Goal: Transaction & Acquisition: Purchase product/service

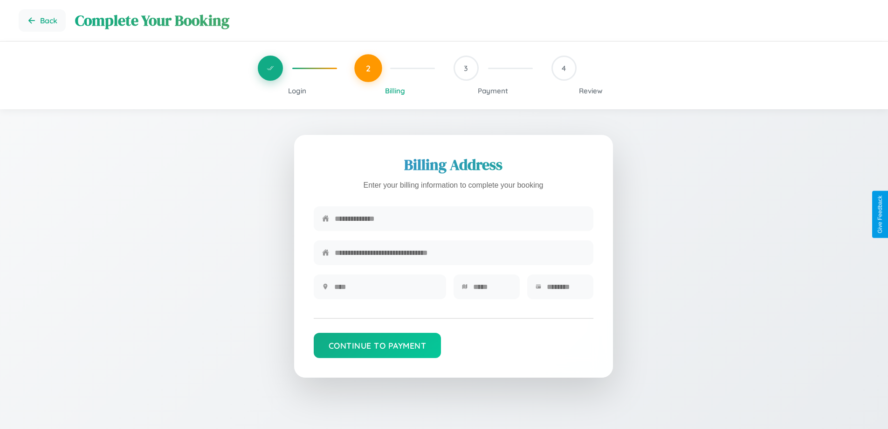
click at [460, 219] on input "text" at bounding box center [460, 218] width 250 height 23
type input "**********"
click at [386, 290] on input "text" at bounding box center [386, 286] width 104 height 23
type input "********"
click at [492, 290] on input "text" at bounding box center [492, 286] width 38 height 23
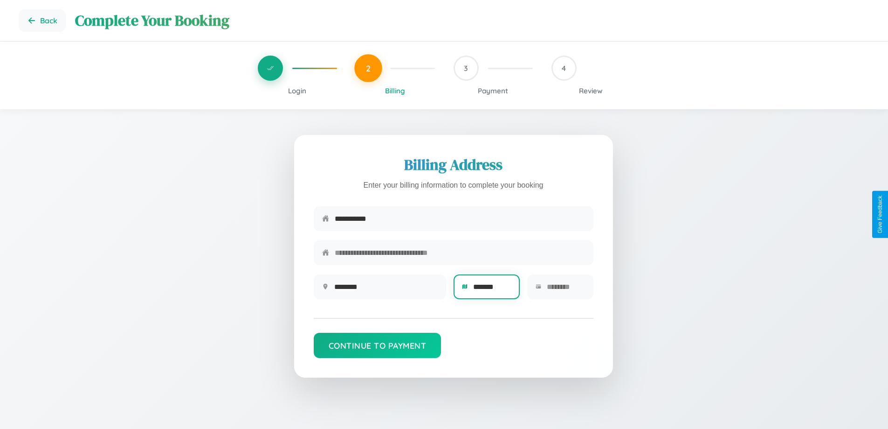
type input "*******"
click at [566, 290] on input "text" at bounding box center [566, 286] width 38 height 23
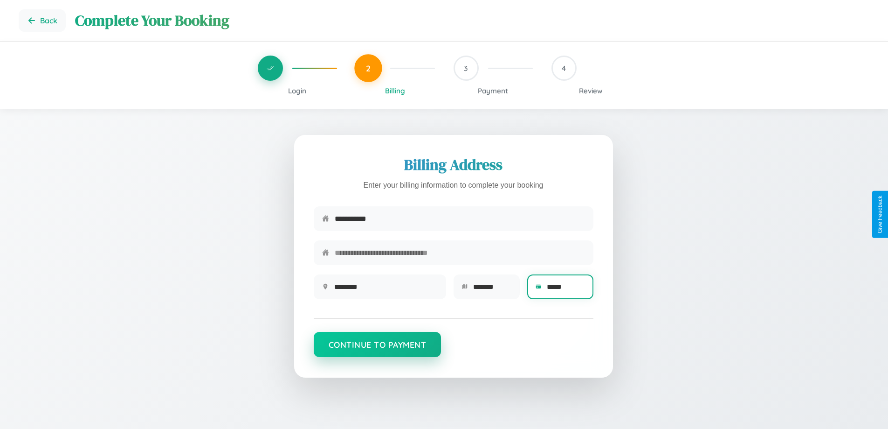
type input "*****"
click at [377, 349] on button "Continue to Payment" at bounding box center [378, 344] width 128 height 25
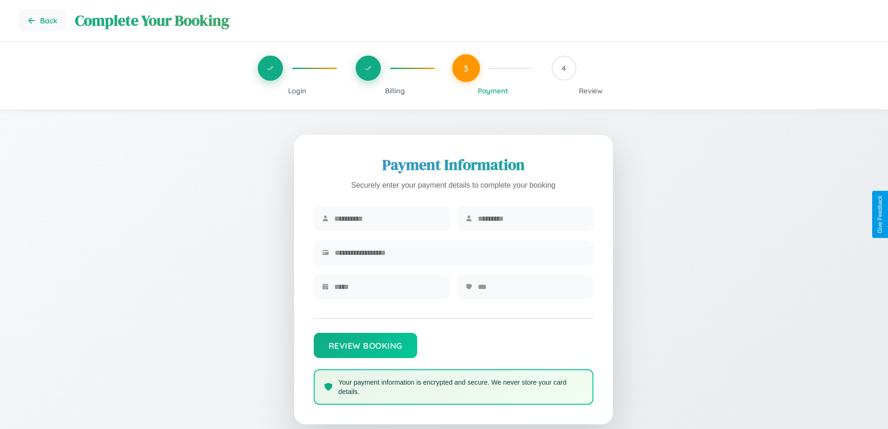
click at [388, 219] on input "text" at bounding box center [387, 218] width 107 height 23
type input "********"
click at [531, 219] on input "text" at bounding box center [531, 218] width 107 height 23
type input "******"
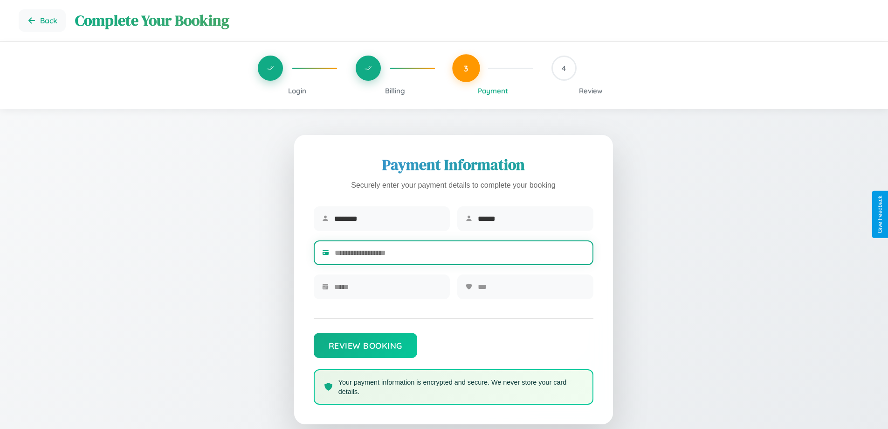
click at [460, 254] on input "text" at bounding box center [460, 252] width 250 height 23
type input "**********"
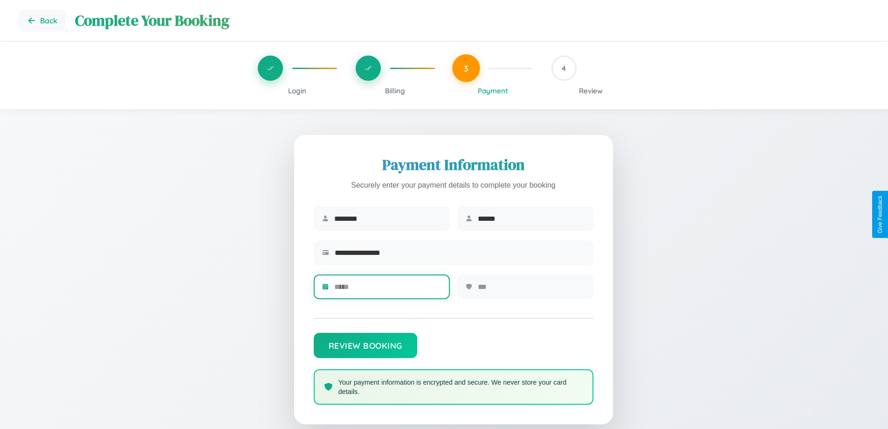
click at [388, 290] on input "text" at bounding box center [387, 286] width 107 height 23
type input "*****"
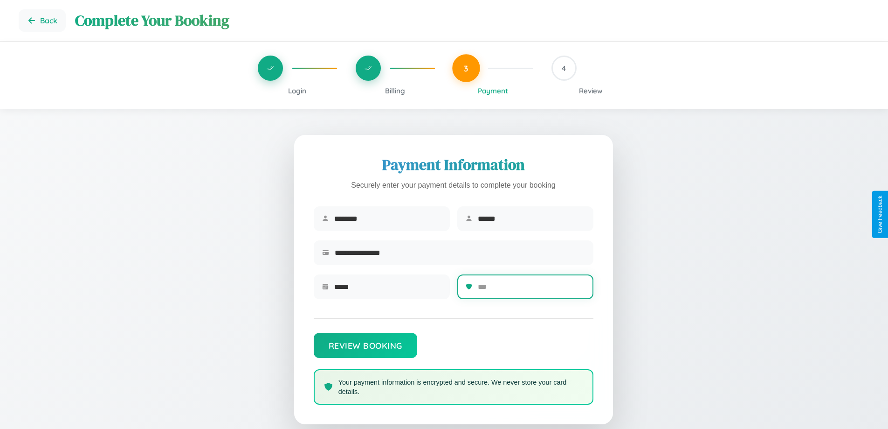
click at [531, 290] on input "text" at bounding box center [531, 286] width 107 height 23
type input "***"
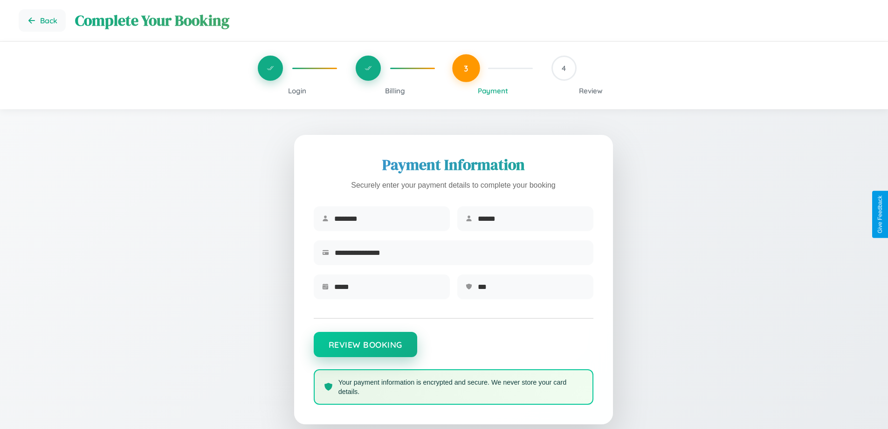
click at [365, 349] on button "Review Booking" at bounding box center [366, 344] width 104 height 25
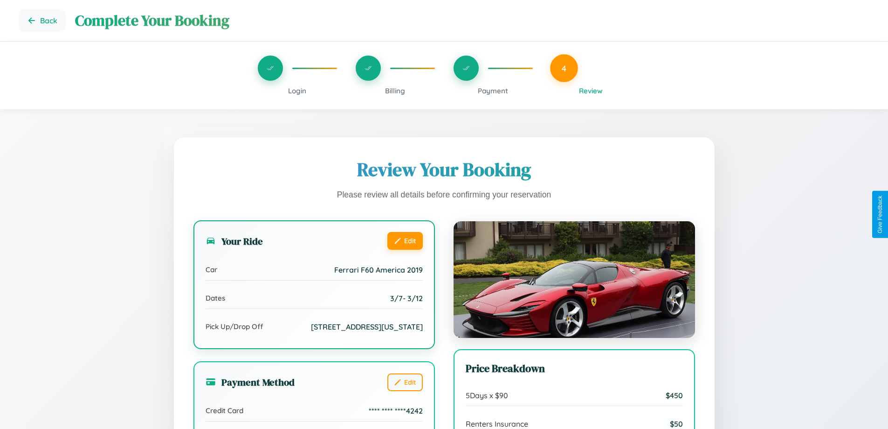
click at [405, 241] on button "Edit" at bounding box center [405, 241] width 35 height 18
click at [405, 240] on button "Edit" at bounding box center [405, 241] width 35 height 18
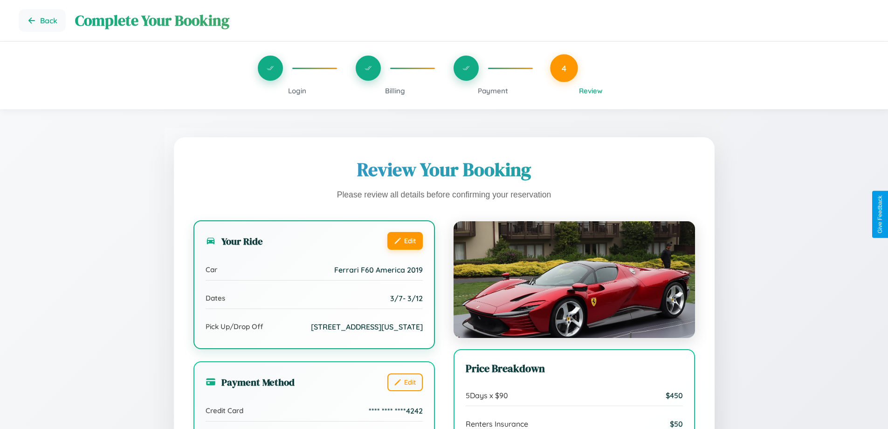
click at [405, 240] on button "Edit" at bounding box center [405, 241] width 35 height 18
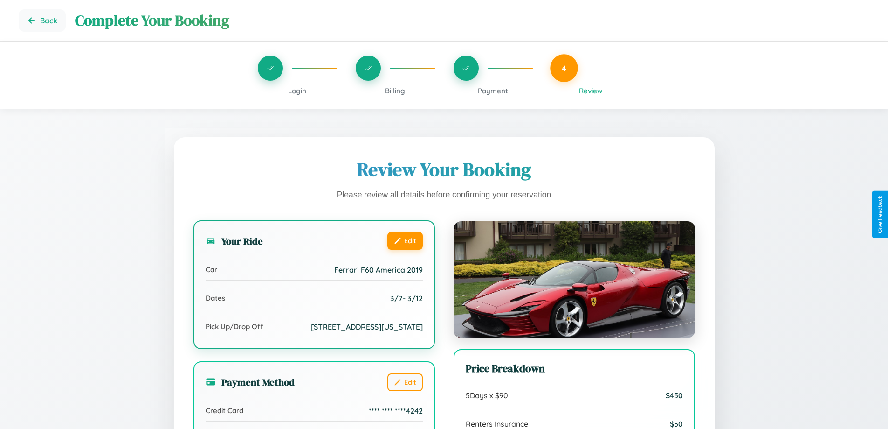
click at [405, 240] on button "Edit" at bounding box center [405, 241] width 35 height 18
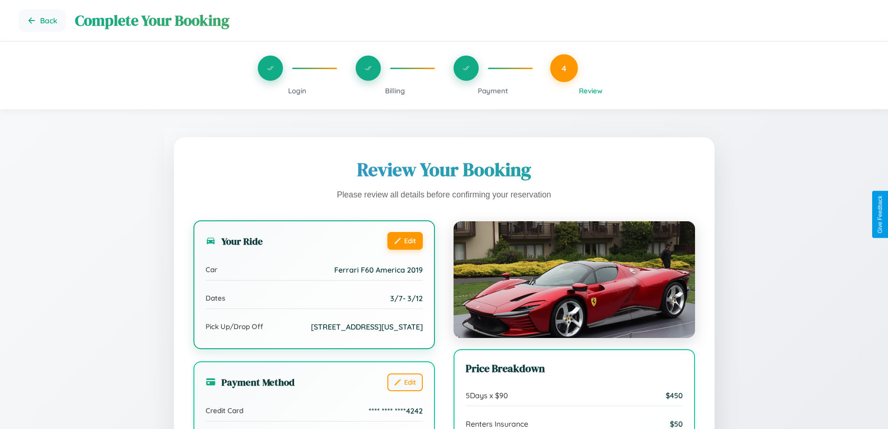
click at [405, 240] on button "Edit" at bounding box center [405, 241] width 35 height 18
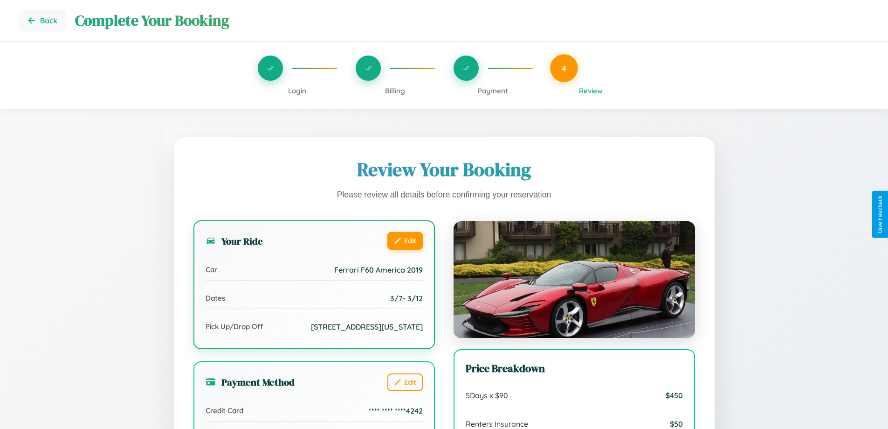
click at [405, 240] on button "Edit" at bounding box center [405, 241] width 35 height 18
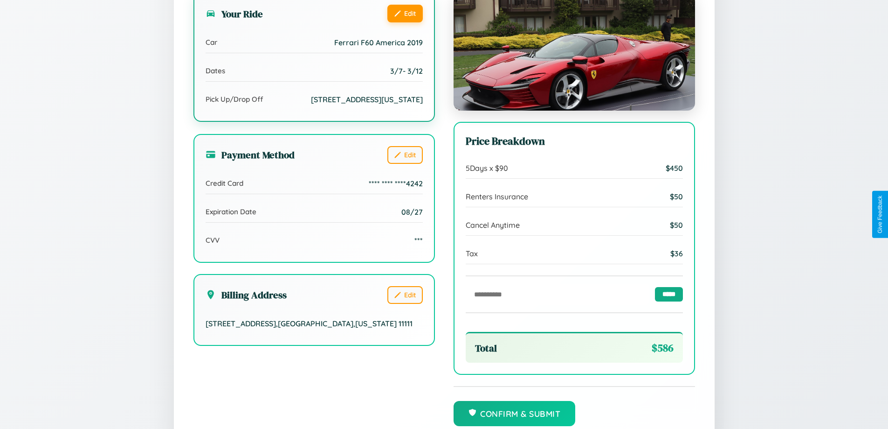
scroll to position [285, 0]
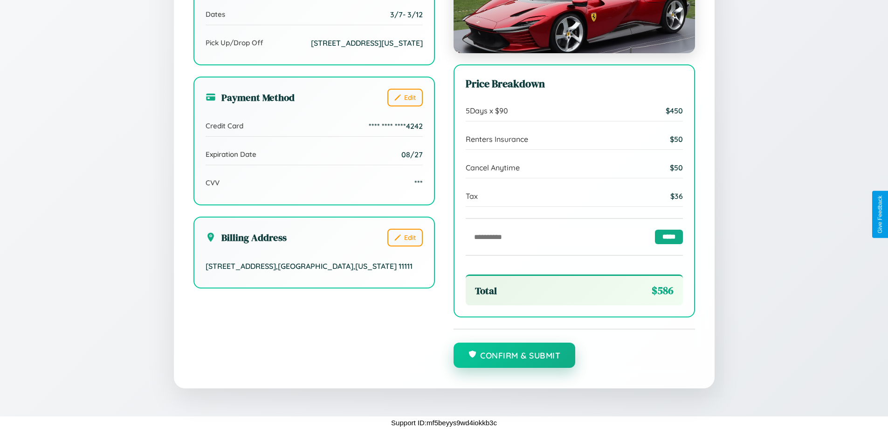
click at [514, 355] on button "Confirm & Submit" at bounding box center [515, 354] width 122 height 25
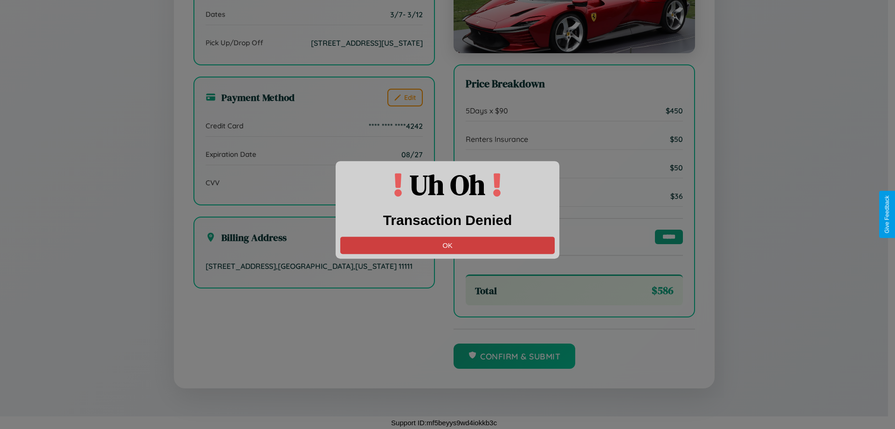
click at [448, 245] on button "OK" at bounding box center [447, 244] width 215 height 17
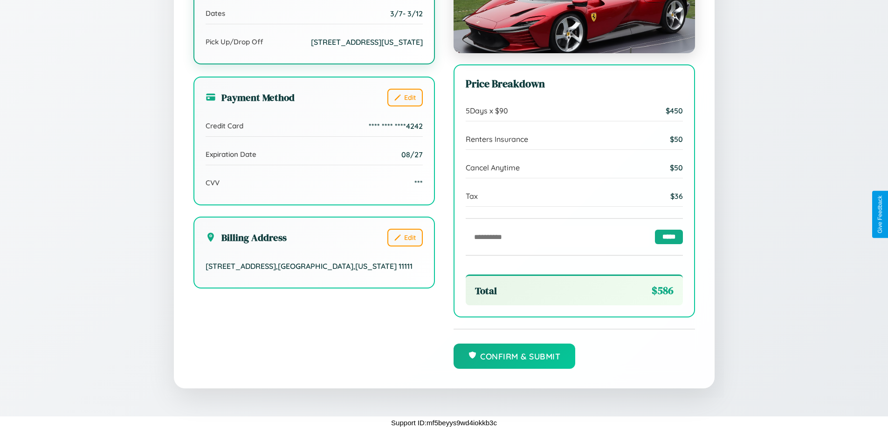
scroll to position [0, 0]
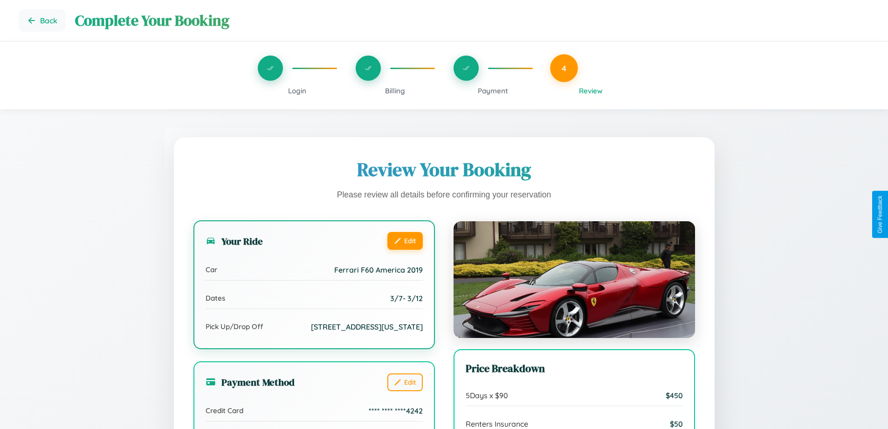
click at [405, 242] on button "Edit" at bounding box center [405, 241] width 35 height 18
click at [405, 241] on button "Edit" at bounding box center [405, 241] width 35 height 18
click at [405, 240] on button "Edit" at bounding box center [405, 241] width 35 height 18
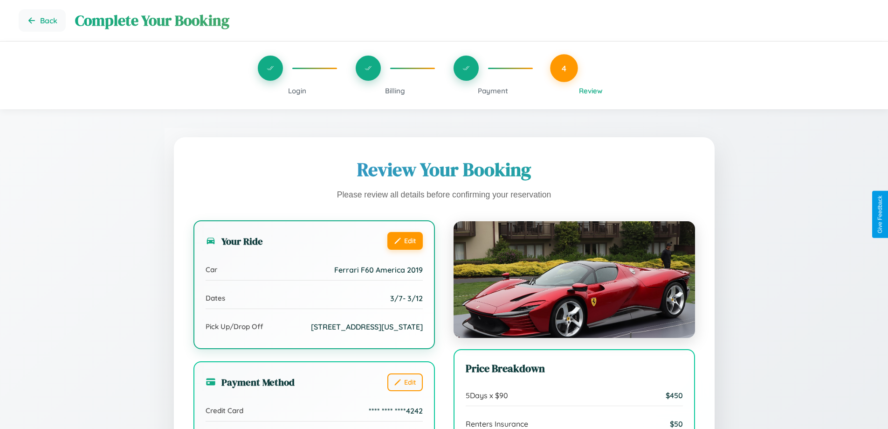
click at [405, 240] on button "Edit" at bounding box center [405, 241] width 35 height 18
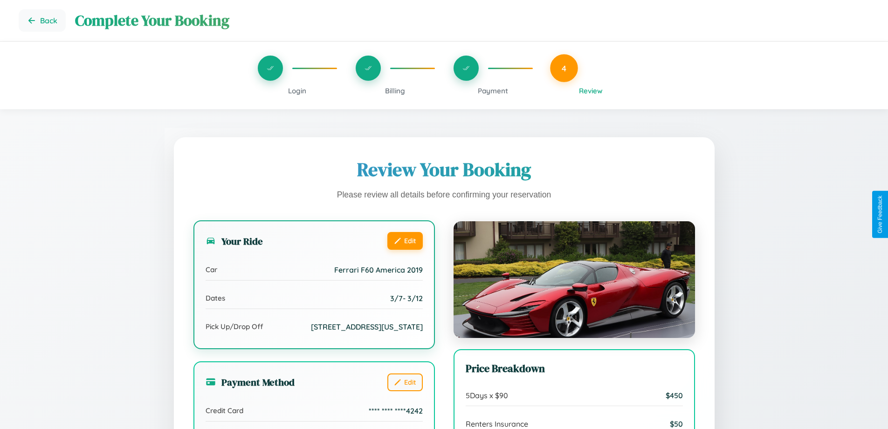
click at [405, 240] on button "Edit" at bounding box center [405, 241] width 35 height 18
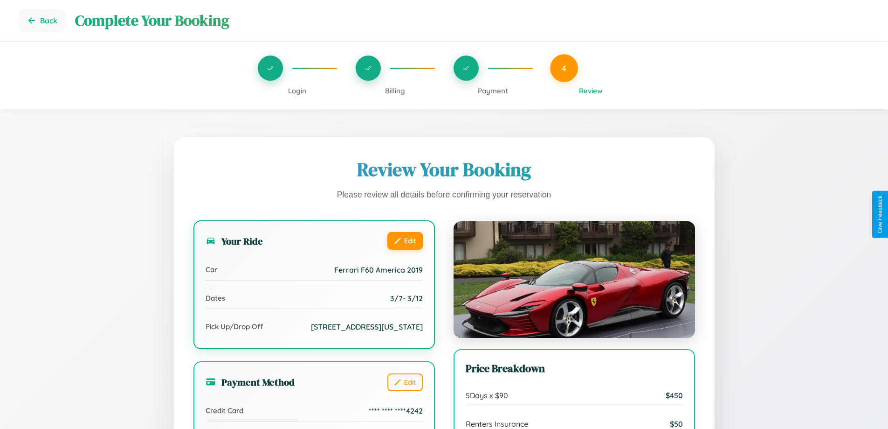
click at [405, 240] on button "Edit" at bounding box center [405, 241] width 35 height 18
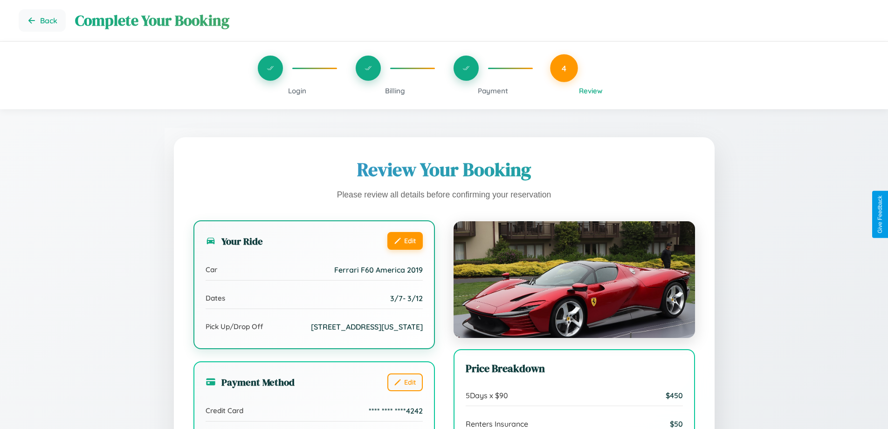
click at [405, 240] on button "Edit" at bounding box center [405, 241] width 35 height 18
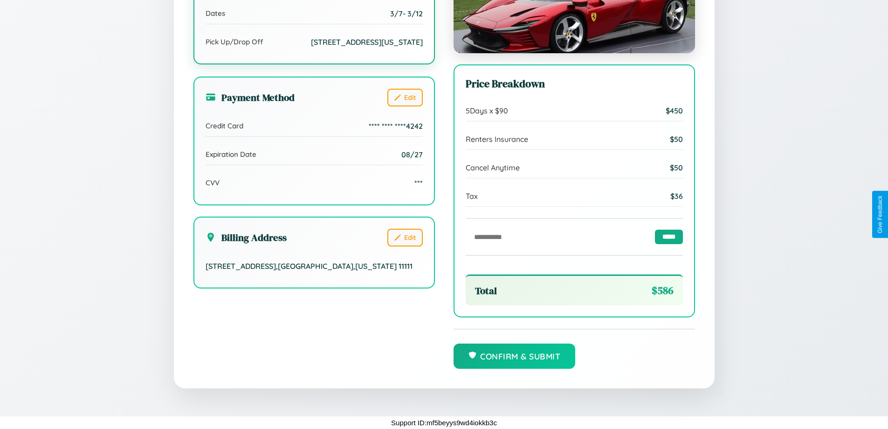
scroll to position [285, 0]
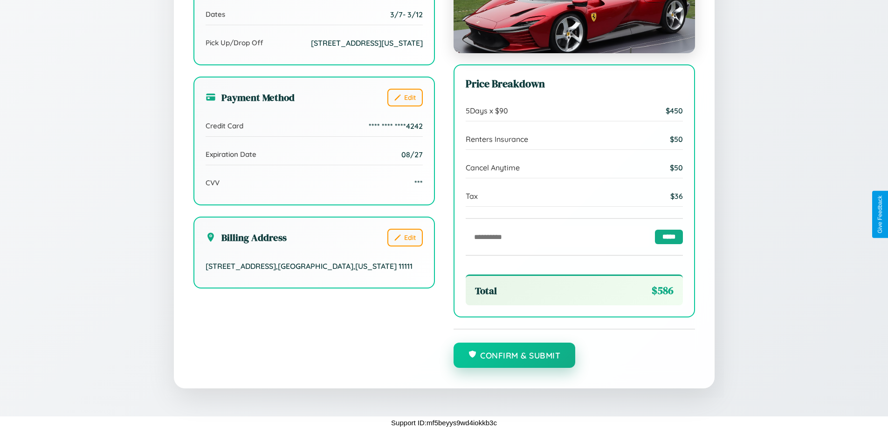
click at [514, 355] on button "Confirm & Submit" at bounding box center [515, 354] width 122 height 25
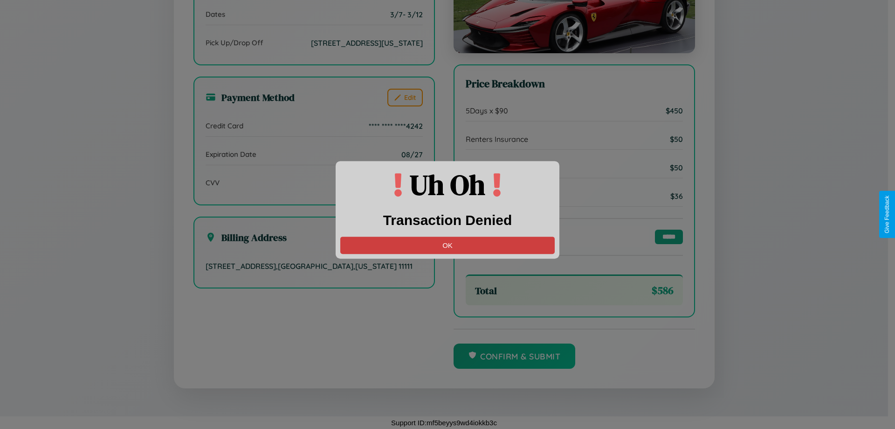
click at [448, 245] on button "OK" at bounding box center [447, 244] width 215 height 17
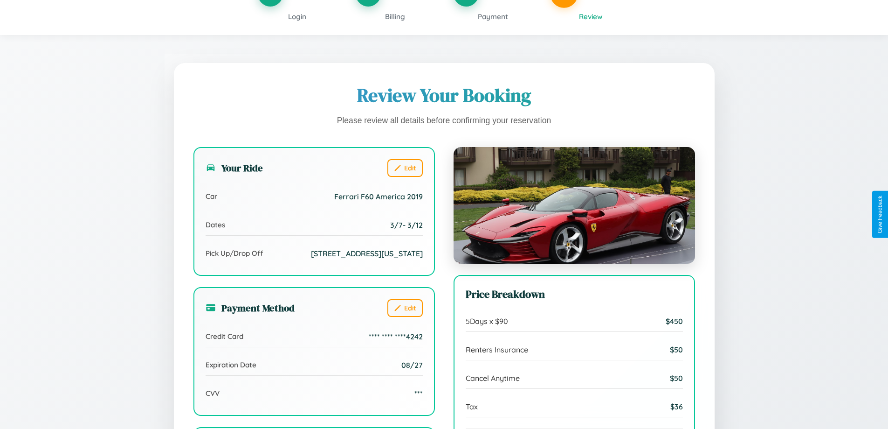
scroll to position [0, 0]
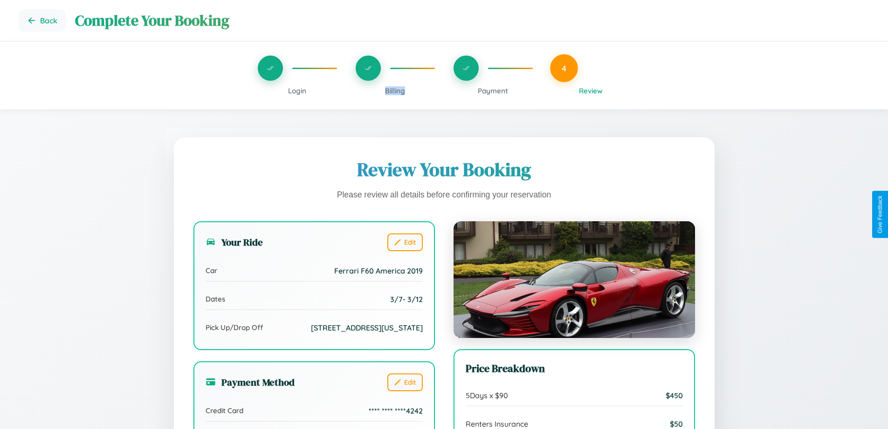
click at [395, 90] on span "Billing" at bounding box center [395, 90] width 20 height 9
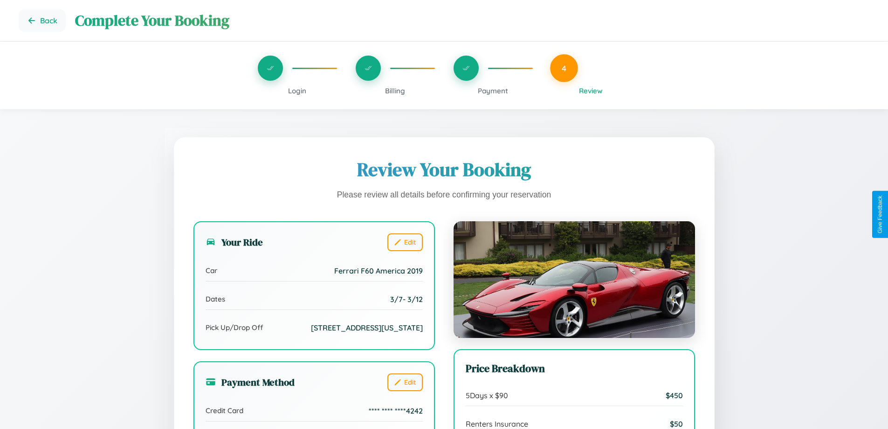
click at [395, 90] on span "Billing" at bounding box center [395, 90] width 20 height 9
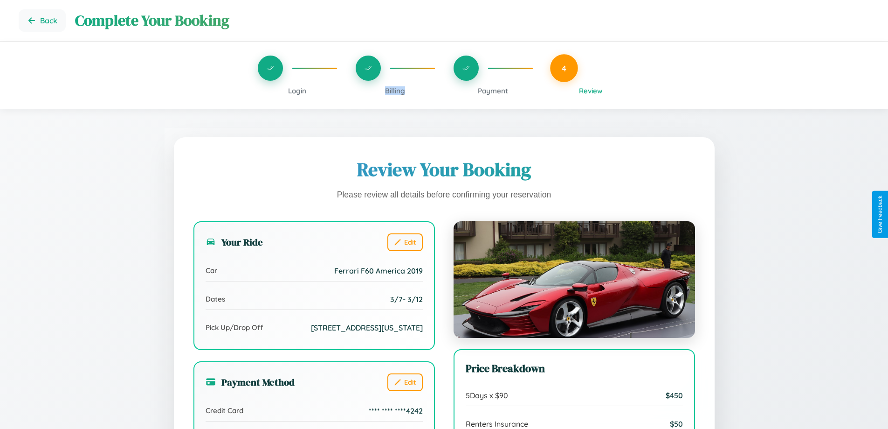
click at [395, 90] on span "Billing" at bounding box center [395, 90] width 20 height 9
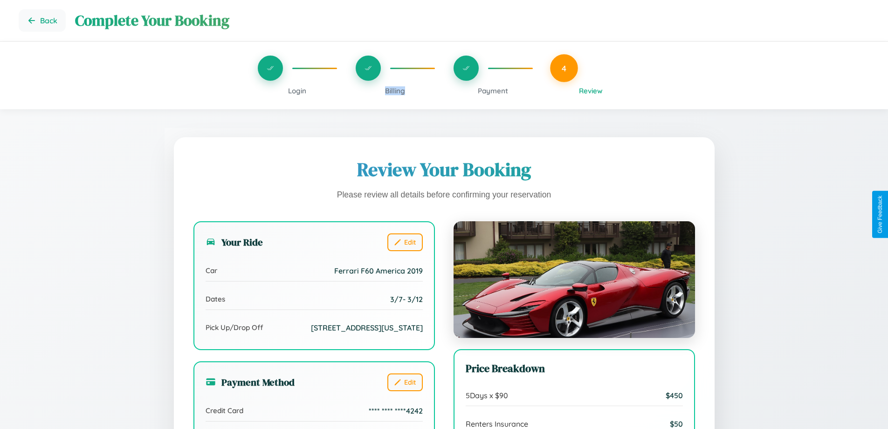
click at [395, 90] on span "Billing" at bounding box center [395, 90] width 20 height 9
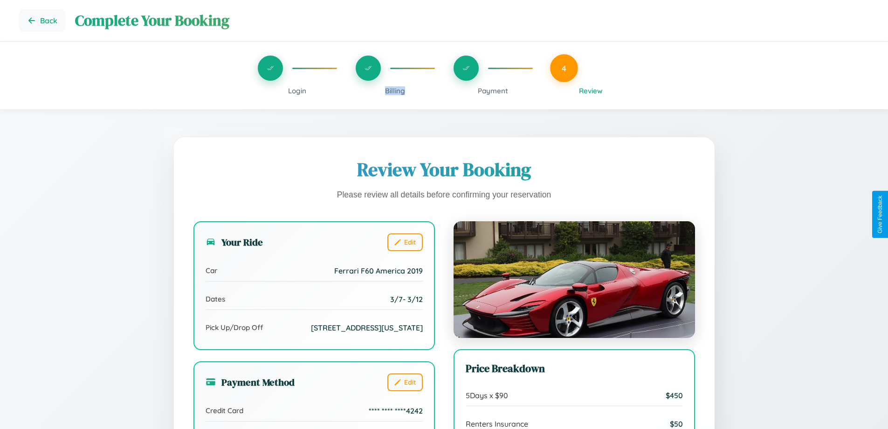
click at [395, 90] on span "Billing" at bounding box center [395, 90] width 20 height 9
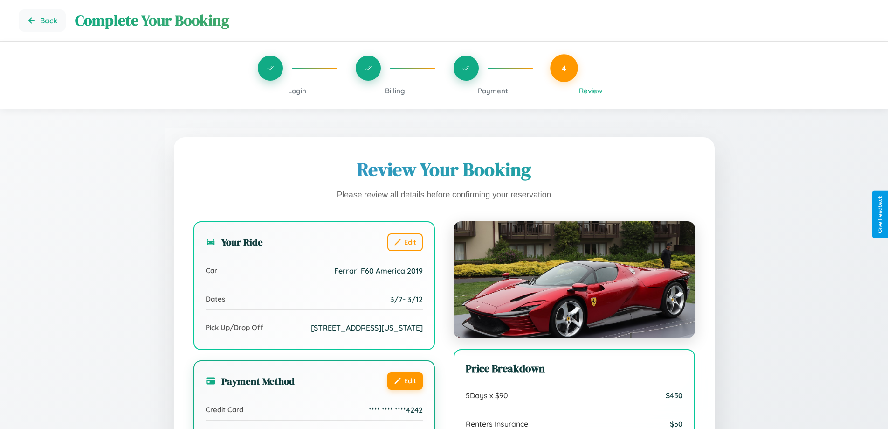
click at [405, 389] on button "Edit" at bounding box center [405, 381] width 35 height 18
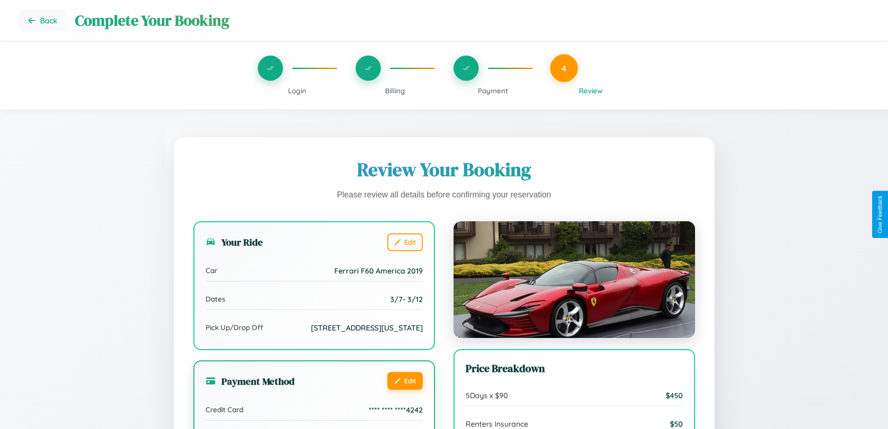
click at [405, 389] on button "Edit" at bounding box center [405, 381] width 35 height 18
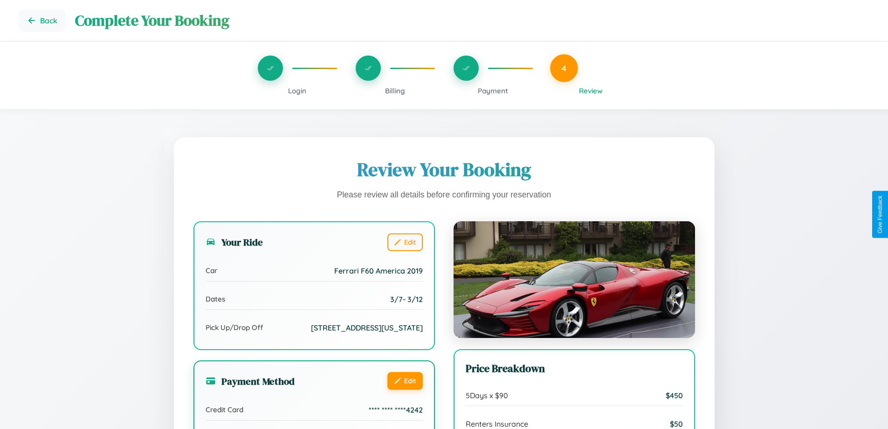
click at [405, 389] on button "Edit" at bounding box center [405, 381] width 35 height 18
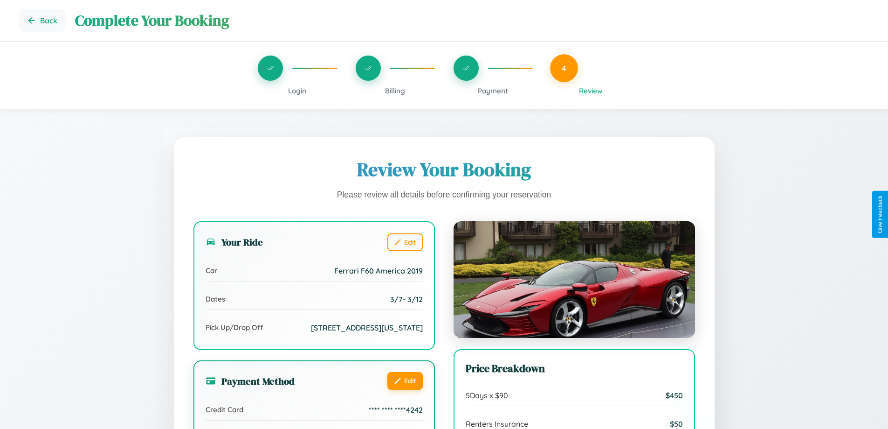
click at [405, 389] on button "Edit" at bounding box center [405, 381] width 35 height 18
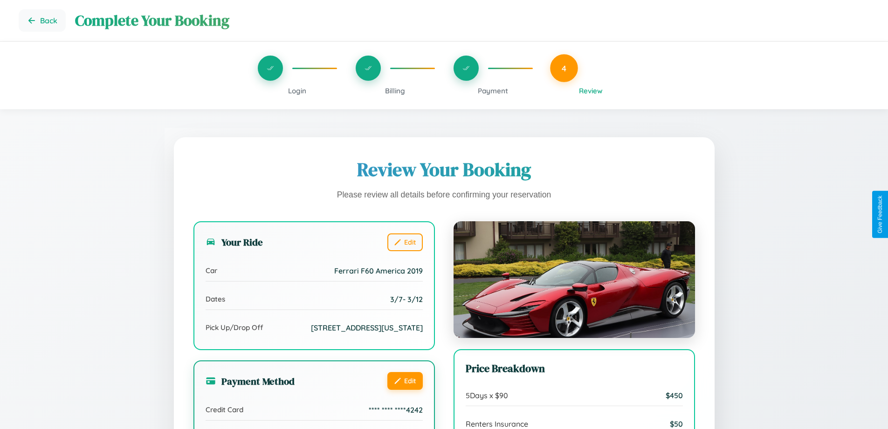
click at [405, 389] on button "Edit" at bounding box center [405, 381] width 35 height 18
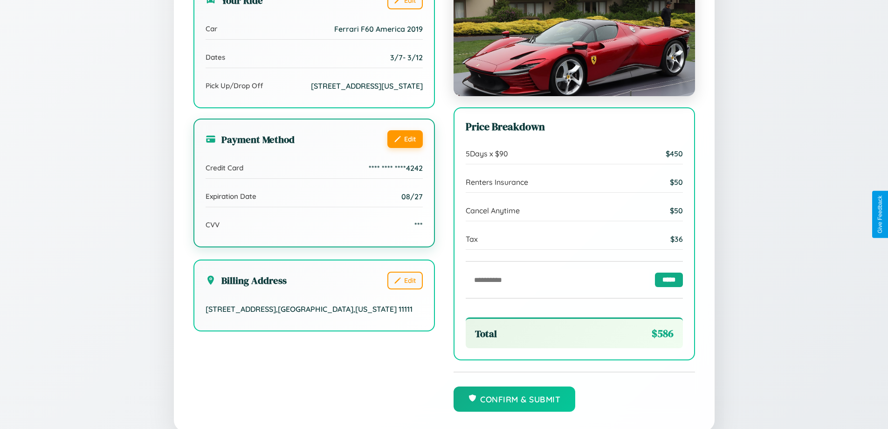
scroll to position [285, 0]
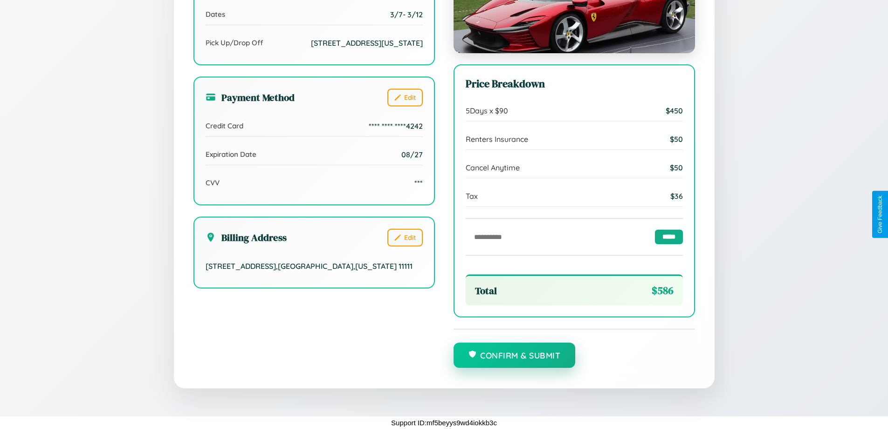
click at [514, 355] on button "Confirm & Submit" at bounding box center [515, 354] width 122 height 25
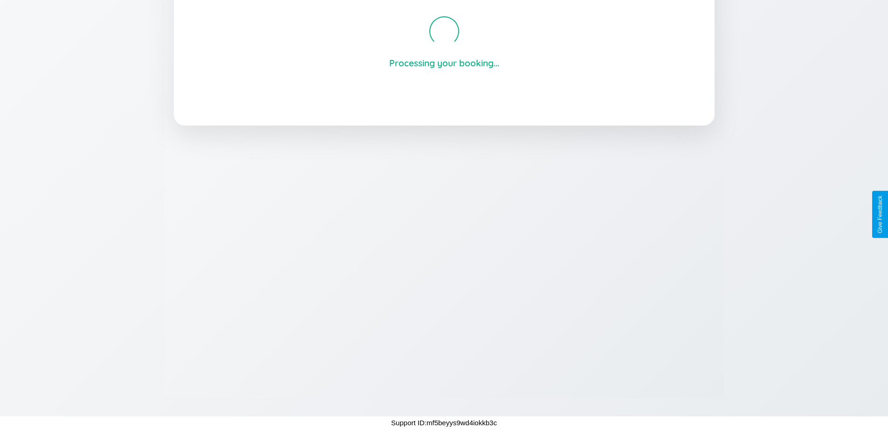
scroll to position [178, 0]
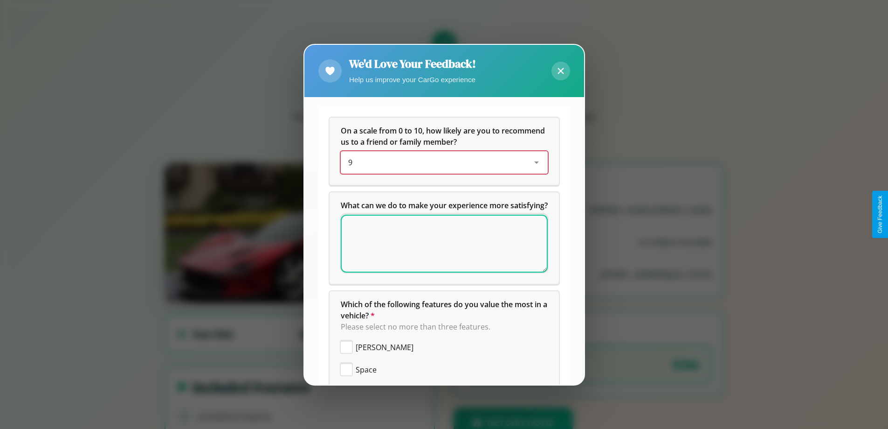
click at [441, 162] on div "9" at bounding box center [436, 162] width 177 height 11
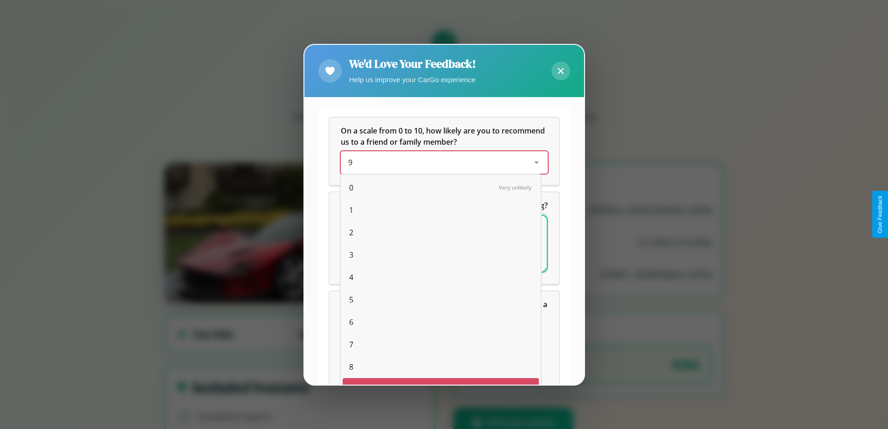
click at [349, 339] on span "7" at bounding box center [351, 344] width 4 height 11
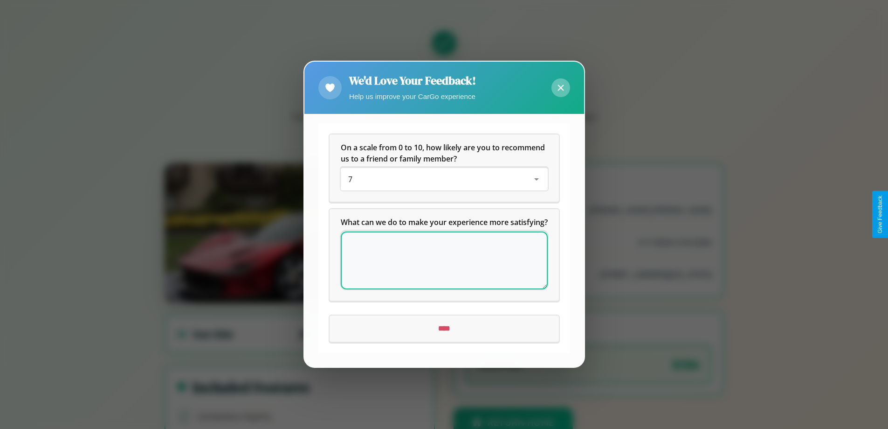
click at [561, 85] on icon at bounding box center [561, 88] width 6 height 6
